Goal: Manage account settings

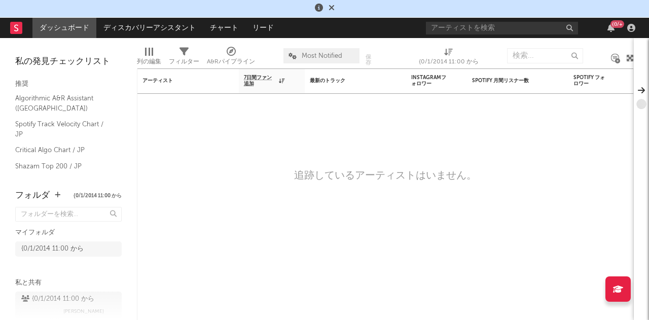
click at [332, 7] on icon at bounding box center [332, 8] width 6 height 8
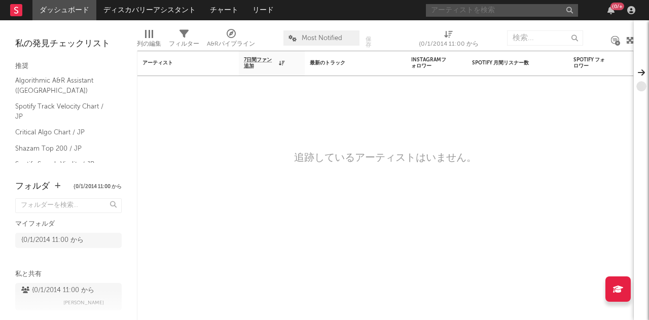
click at [445, 5] on input "text" at bounding box center [502, 10] width 152 height 13
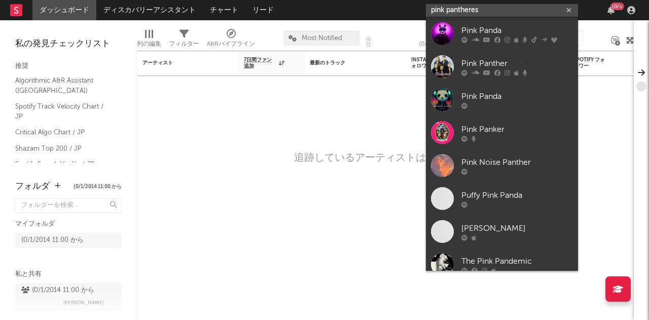
type input "pink pantheress"
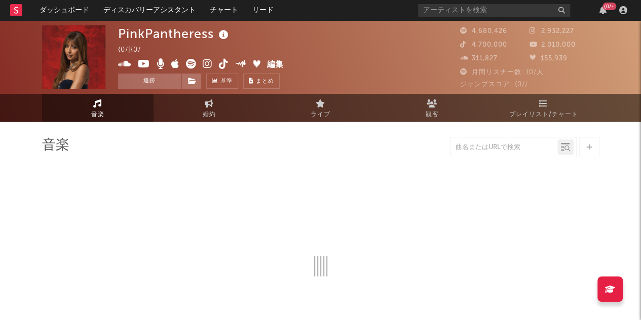
select select "6m"
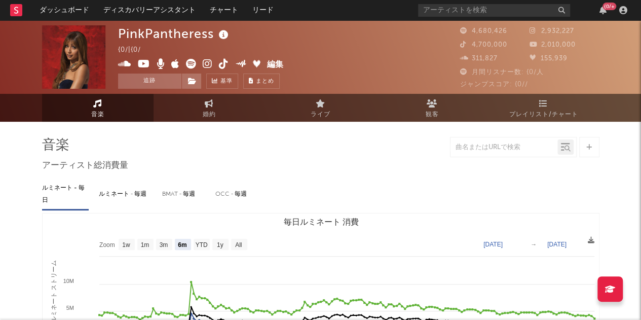
click at [384, 11] on nav "ダッシュボード ディスカバリーアシスタント チャート リード {0/+" at bounding box center [320, 10] width 641 height 20
click at [628, 9] on div at bounding box center [623, 10] width 15 height 8
click at [625, 9] on icon "button" at bounding box center [624, 10] width 8 height 8
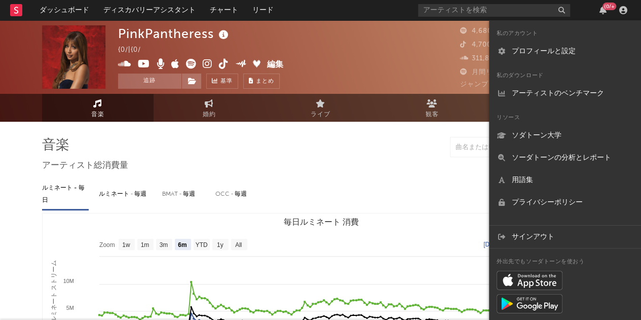
click at [540, 48] on link "プロフィールと設定" at bounding box center [565, 51] width 152 height 22
select select "recorded_music"
select select "other"
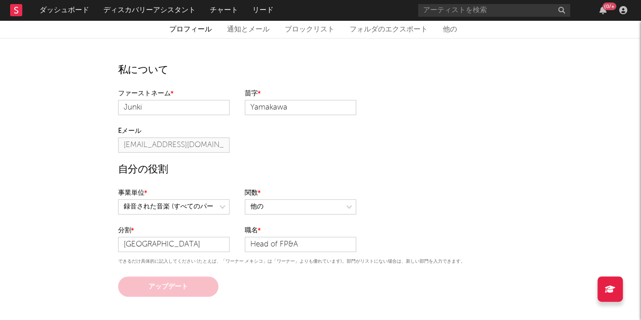
scroll to position [7, 0]
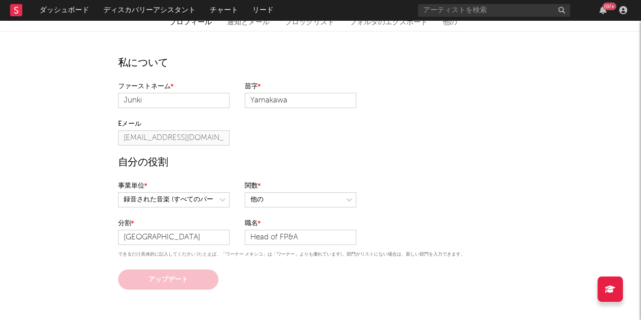
click at [533, 243] on div "プロフィール 通知とメール ブロックリスト フォルダのエクスポート 他の 私について ファーストネーム Junki 苗字 [PERSON_NAME] Eメール…" at bounding box center [320, 151] width 641 height 276
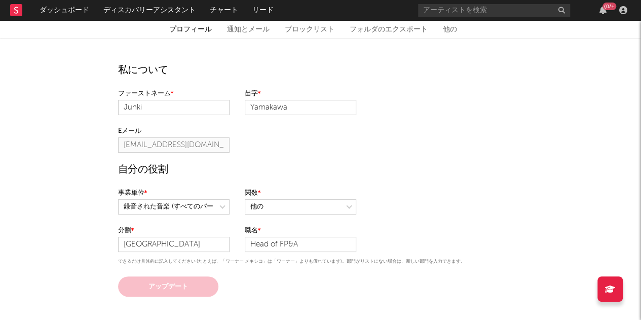
click at [449, 28] on link "他の" at bounding box center [450, 29] width 14 height 12
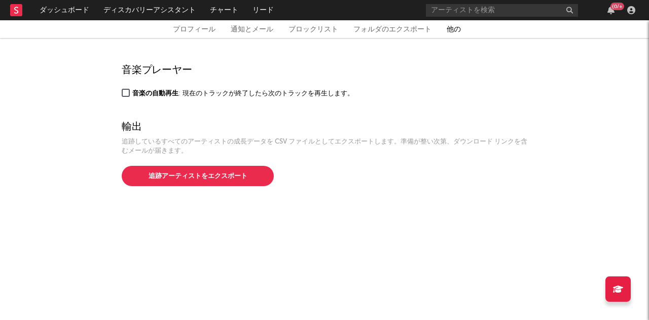
click at [383, 28] on link "フォルダのエクスポート" at bounding box center [392, 29] width 78 height 12
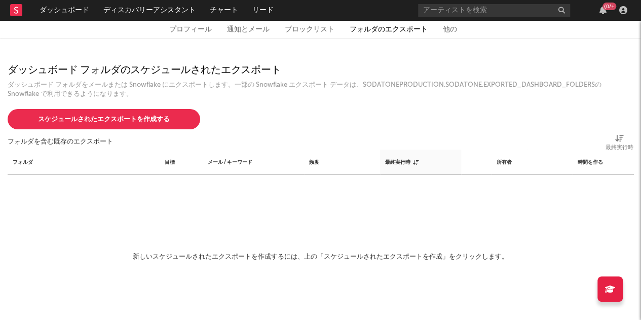
click at [303, 34] on link "ブロックリスト" at bounding box center [310, 29] width 50 height 12
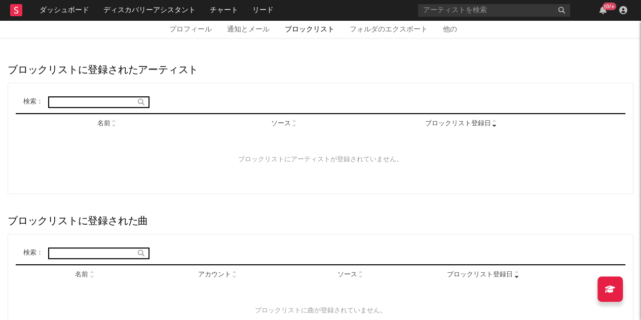
click at [246, 30] on link "通知とメール" at bounding box center [248, 29] width 43 height 12
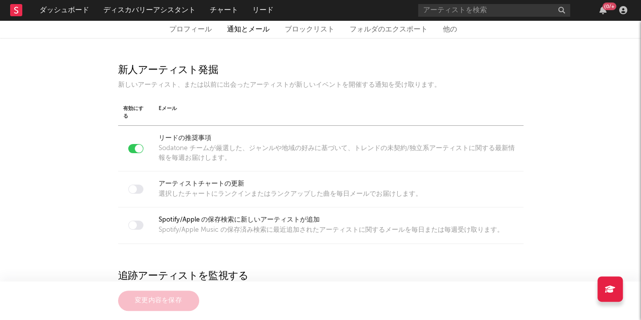
click at [189, 29] on link "プロフィール" at bounding box center [190, 29] width 43 height 12
select select "recorded_music"
select select "other"
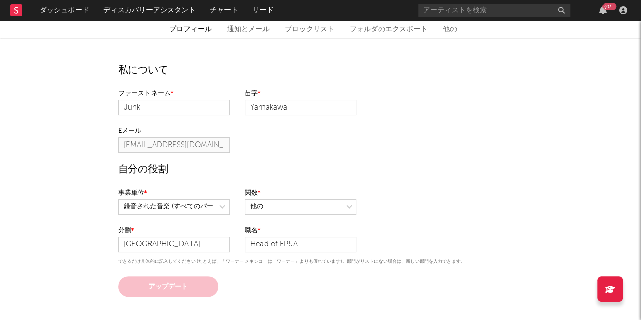
scroll to position [7, 0]
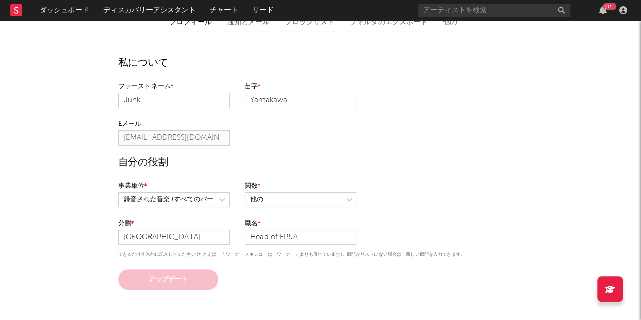
click at [462, 75] on div "私について ファーストネーム Junki 苗字 [PERSON_NAME] Eメール [EMAIL_ADDRESS][DOMAIN_NAME] 自分の役割 事…" at bounding box center [321, 160] width 421 height 259
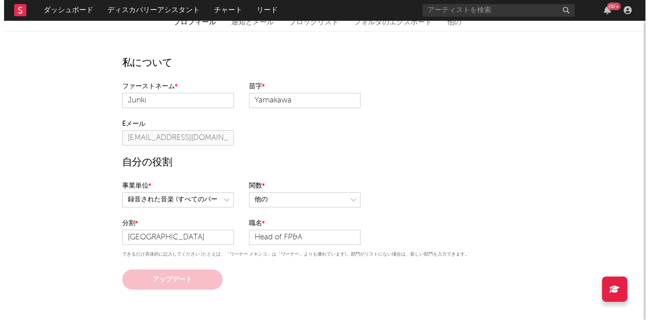
scroll to position [0, 0]
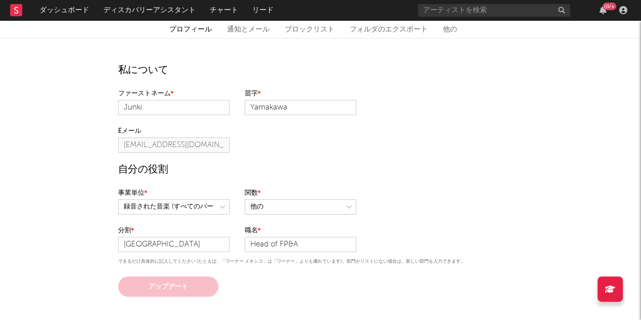
click at [16, 12] on rect at bounding box center [16, 10] width 12 height 12
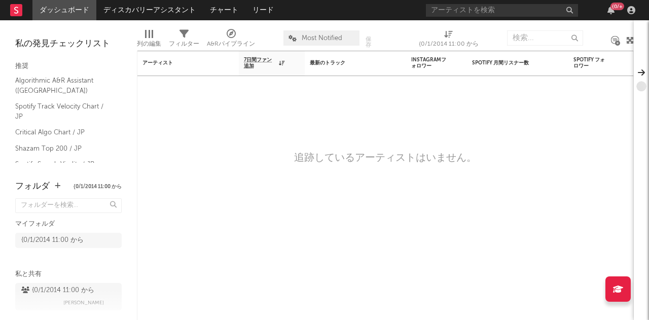
click at [123, 30] on div "私の発見チェックリスト 推奨 Algorithmic A&R Assistant ([GEOGRAPHIC_DATA]) Spotify Track Velo…" at bounding box center [68, 95] width 137 height 150
click at [127, 45] on div "私の発見チェックリスト 推奨 Algorithmic A&R Assistant ([GEOGRAPHIC_DATA]) Spotify Track Velo…" at bounding box center [68, 95] width 137 height 150
click at [412, 8] on nav "ダッシュボード ディスカバリーアシスタント チャート リード {0/+" at bounding box center [324, 10] width 649 height 20
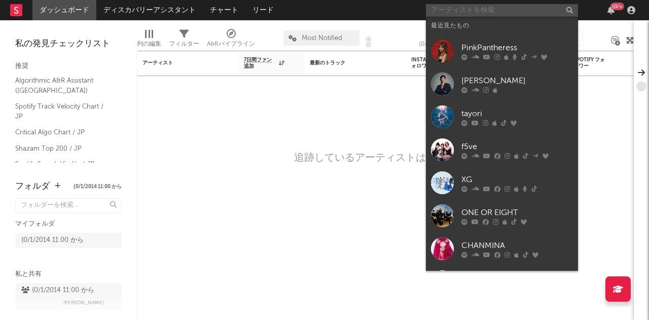
click at [442, 9] on input "text" at bounding box center [502, 10] width 152 height 13
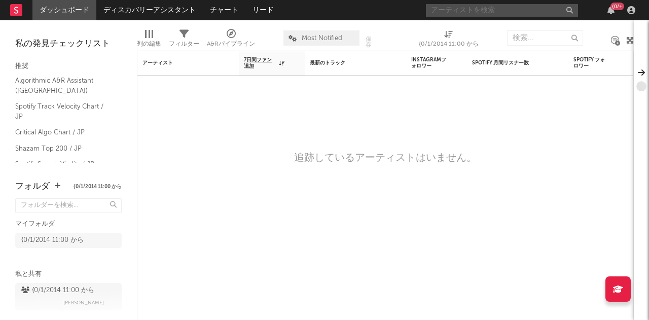
click at [435, 8] on input "text" at bounding box center [502, 10] width 152 height 13
click at [435, 10] on input "text" at bounding box center [502, 10] width 152 height 13
click at [12, 8] on rect at bounding box center [16, 10] width 12 height 12
